Goal: Information Seeking & Learning: Learn about a topic

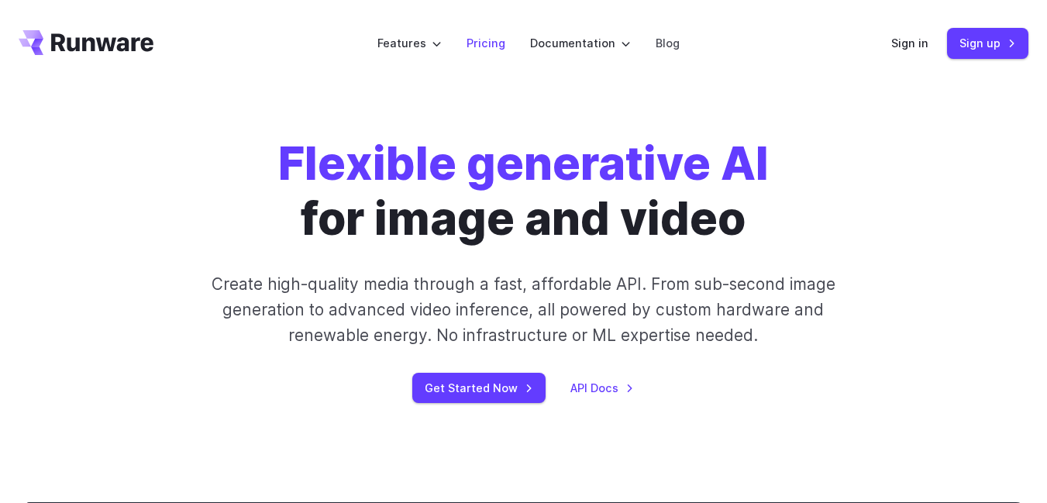
click at [494, 42] on link "Pricing" at bounding box center [485, 43] width 39 height 18
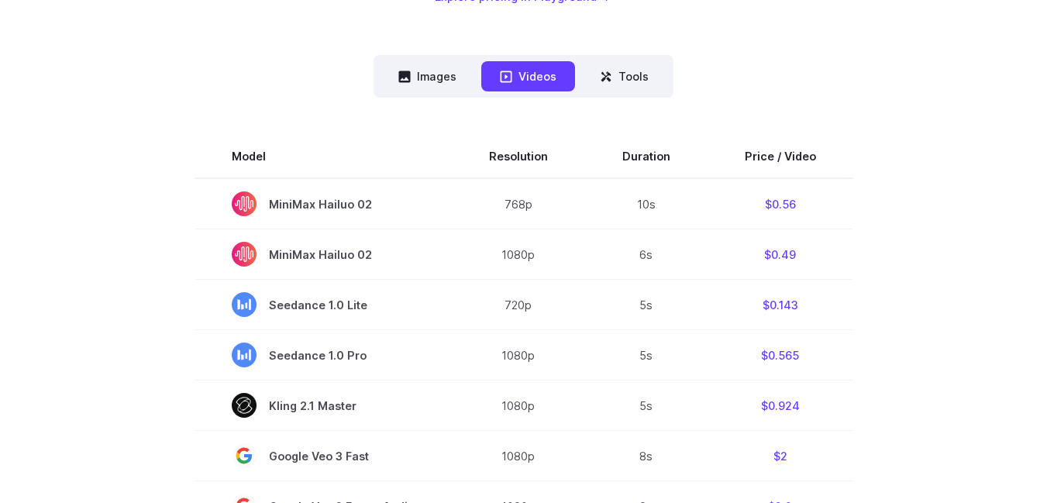
scroll to position [361, 0]
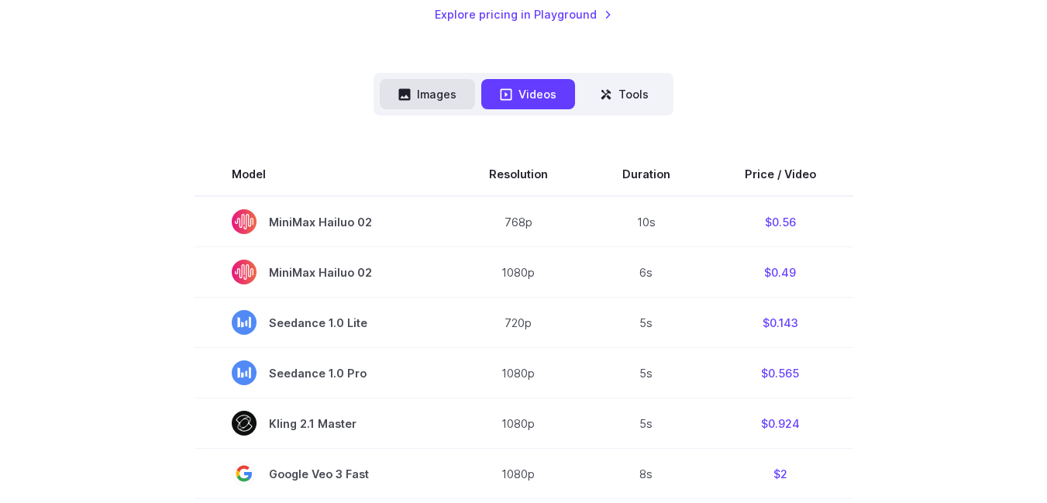
click at [429, 91] on button "Images" at bounding box center [427, 94] width 95 height 30
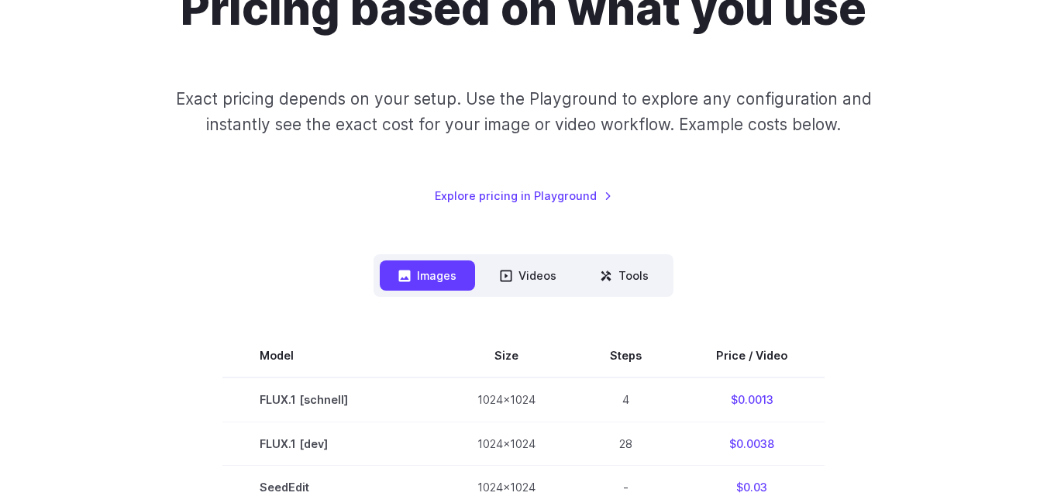
scroll to position [0, 0]
